Goal: Task Accomplishment & Management: Use online tool/utility

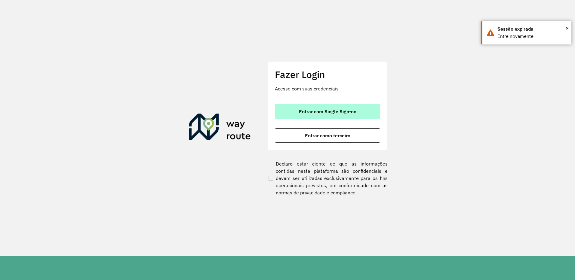
click at [304, 107] on button "Entrar com Single Sign-on" at bounding box center [327, 111] width 105 height 14
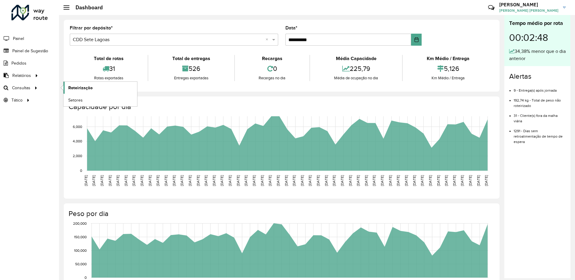
click at [79, 85] on span "Roteirização" at bounding box center [80, 88] width 24 height 6
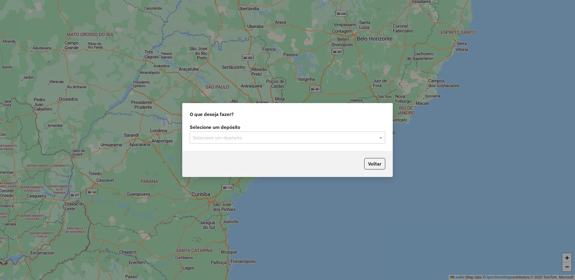
click at [244, 137] on input "text" at bounding box center [282, 137] width 178 height 7
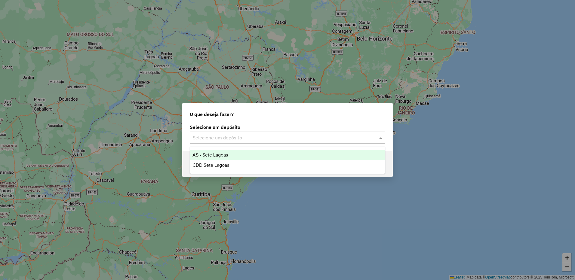
click at [229, 165] on span "CDD Sete Lagoas" at bounding box center [211, 165] width 37 height 5
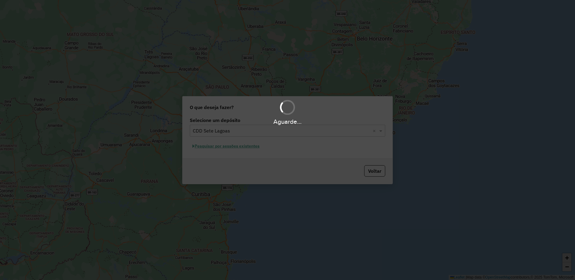
click at [221, 150] on div "Aguarde..." at bounding box center [287, 140] width 575 height 280
click at [219, 149] on div "Aguarde..." at bounding box center [287, 140] width 575 height 280
click at [206, 149] on div "Aguarde..." at bounding box center [287, 140] width 575 height 280
click at [201, 147] on div "Aguarde..." at bounding box center [287, 140] width 575 height 280
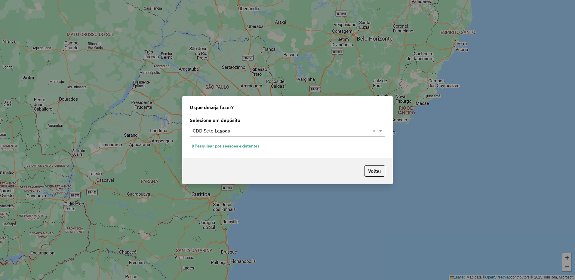
click at [203, 147] on button "Pesquisar por sessões existentes" at bounding box center [226, 146] width 73 height 9
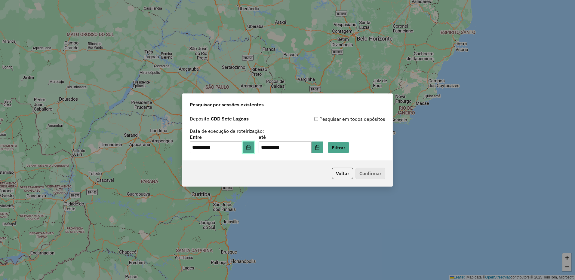
click at [249, 149] on button "Choose Date" at bounding box center [248, 148] width 11 height 12
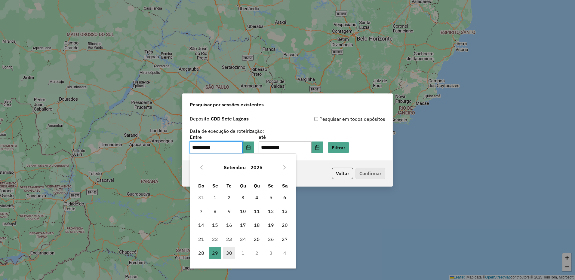
click at [228, 250] on span "30" at bounding box center [229, 253] width 12 height 12
type input "**********"
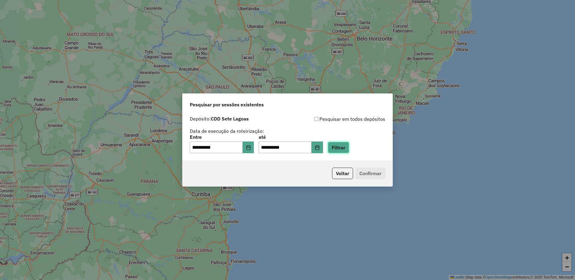
click at [341, 153] on button "Filtrar" at bounding box center [338, 147] width 21 height 11
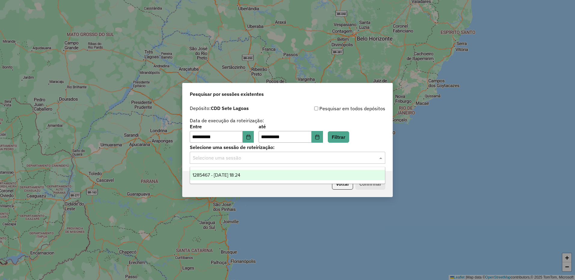
click at [222, 161] on input "text" at bounding box center [282, 158] width 178 height 7
click at [232, 178] on div "1285467 - 30/09/2025 18:24" at bounding box center [287, 175] width 195 height 10
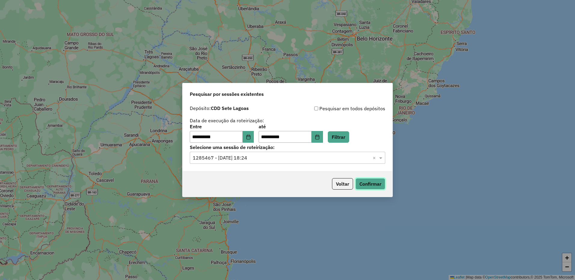
click at [359, 184] on button "Confirmar" at bounding box center [371, 183] width 30 height 11
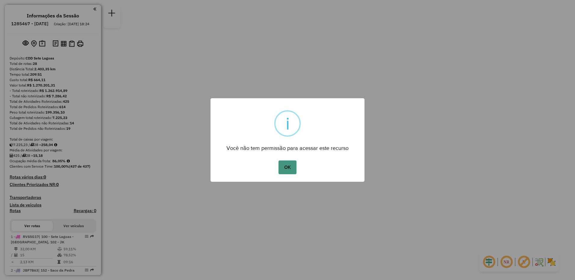
click at [291, 166] on button "OK" at bounding box center [288, 168] width 18 height 14
